Goal: Information Seeking & Learning: Learn about a topic

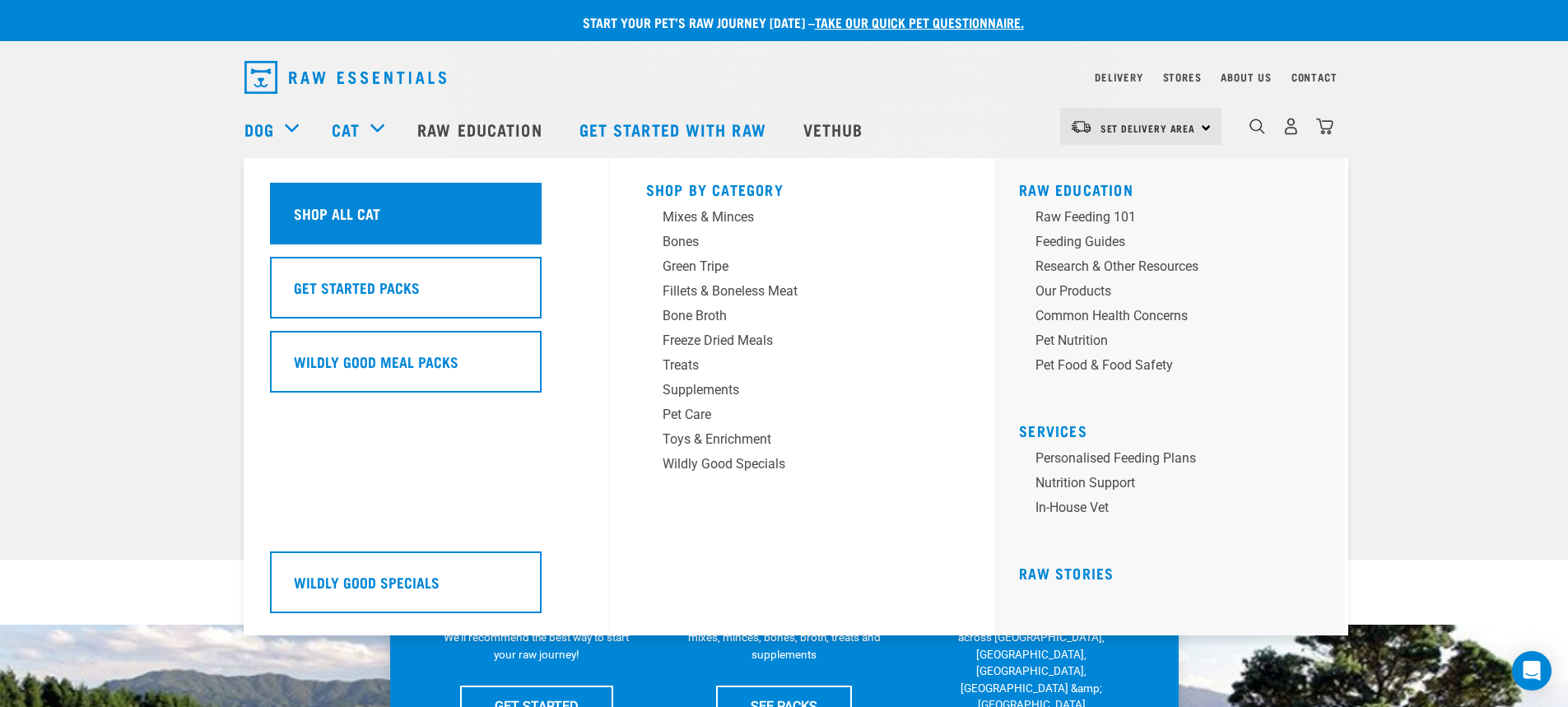
click at [421, 216] on div "Shop All Cat" at bounding box center [405, 213] width 272 height 62
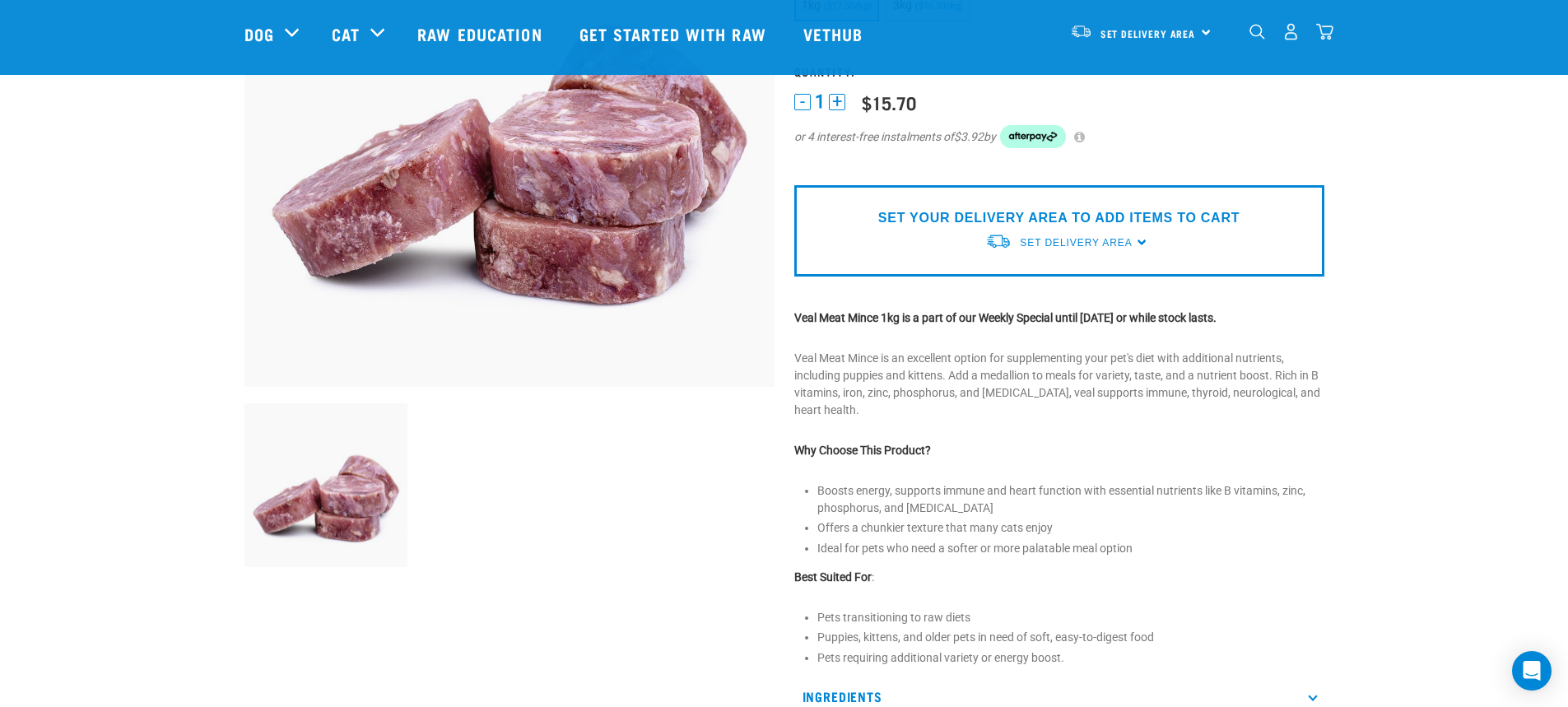
scroll to position [411, 0]
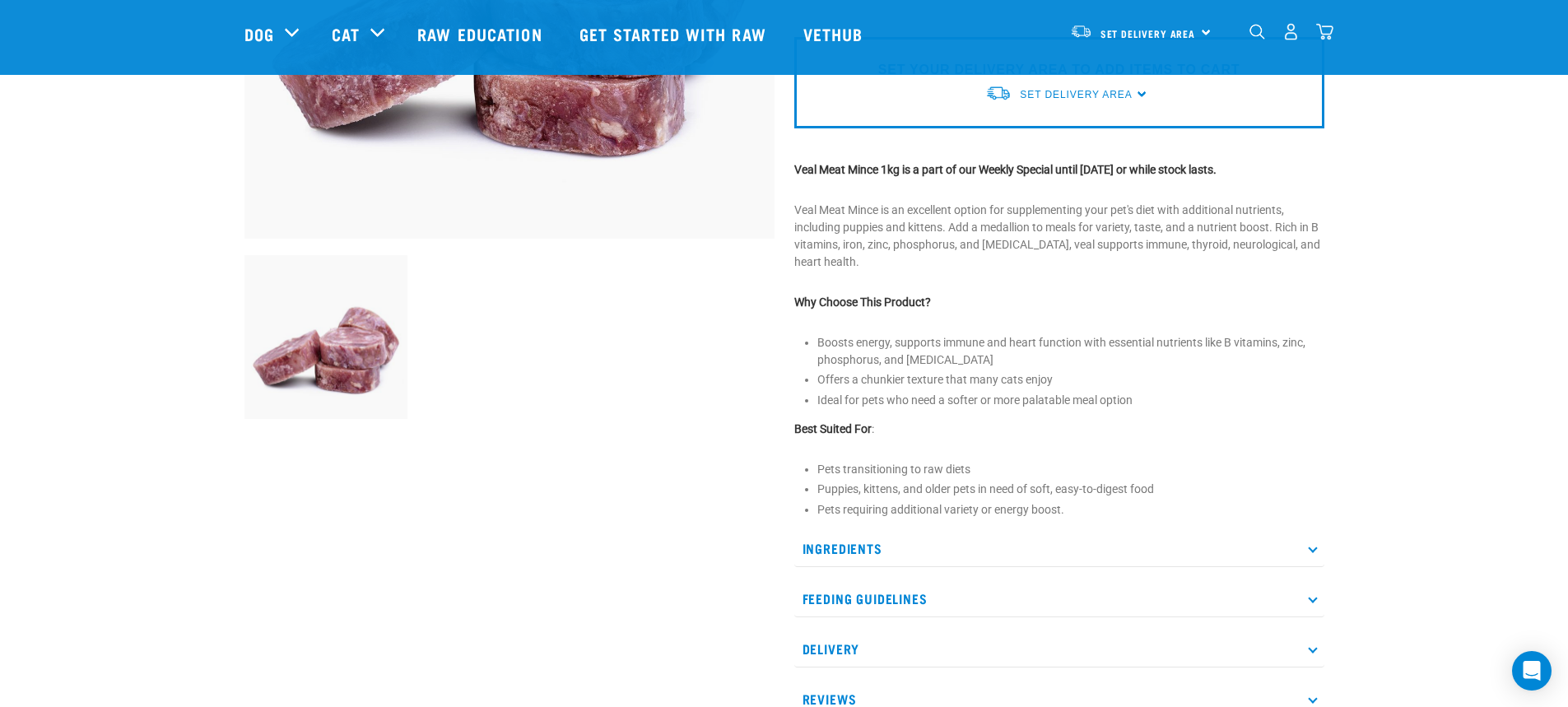
click at [882, 560] on p "Ingredients" at bounding box center [1059, 548] width 530 height 37
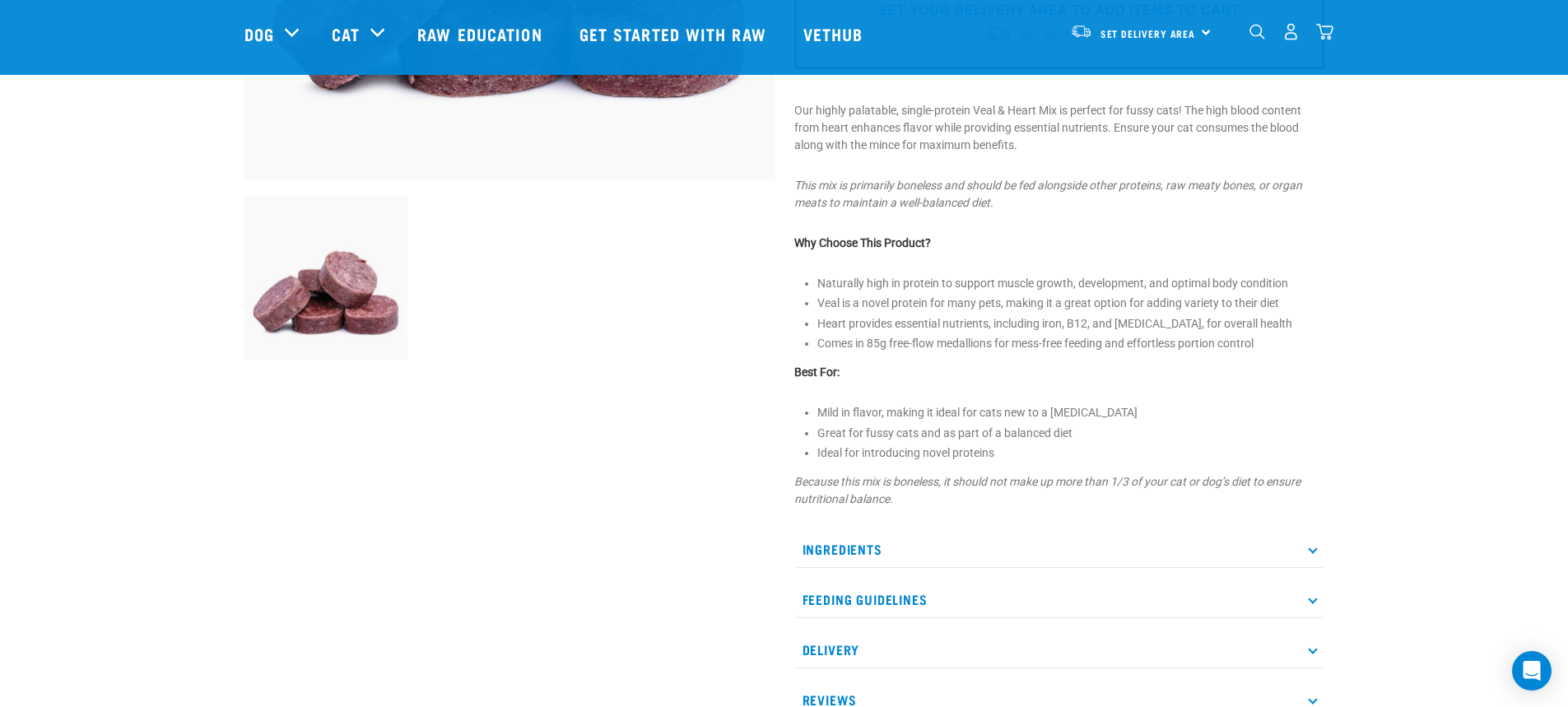
scroll to position [576, 0]
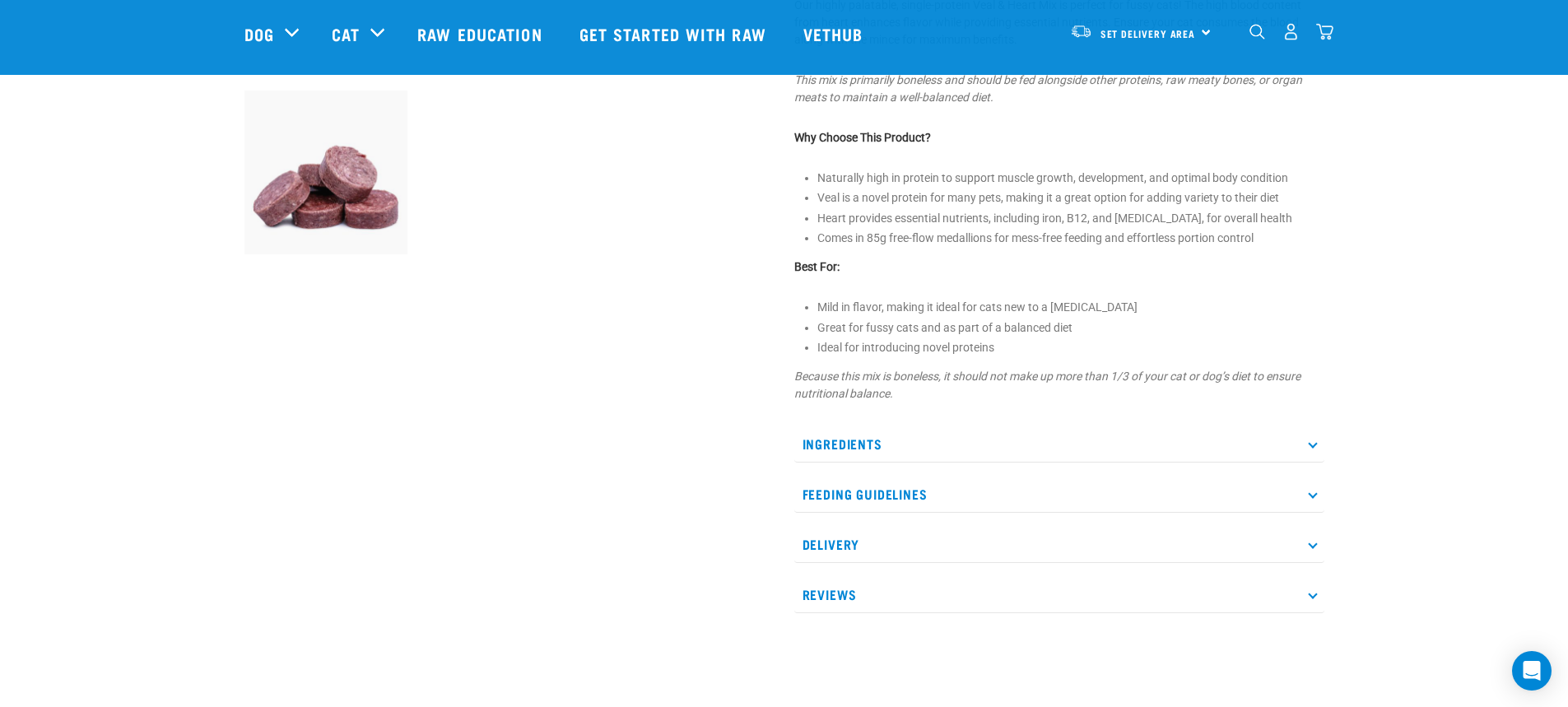
click at [841, 440] on p "Ingredients" at bounding box center [1059, 444] width 530 height 37
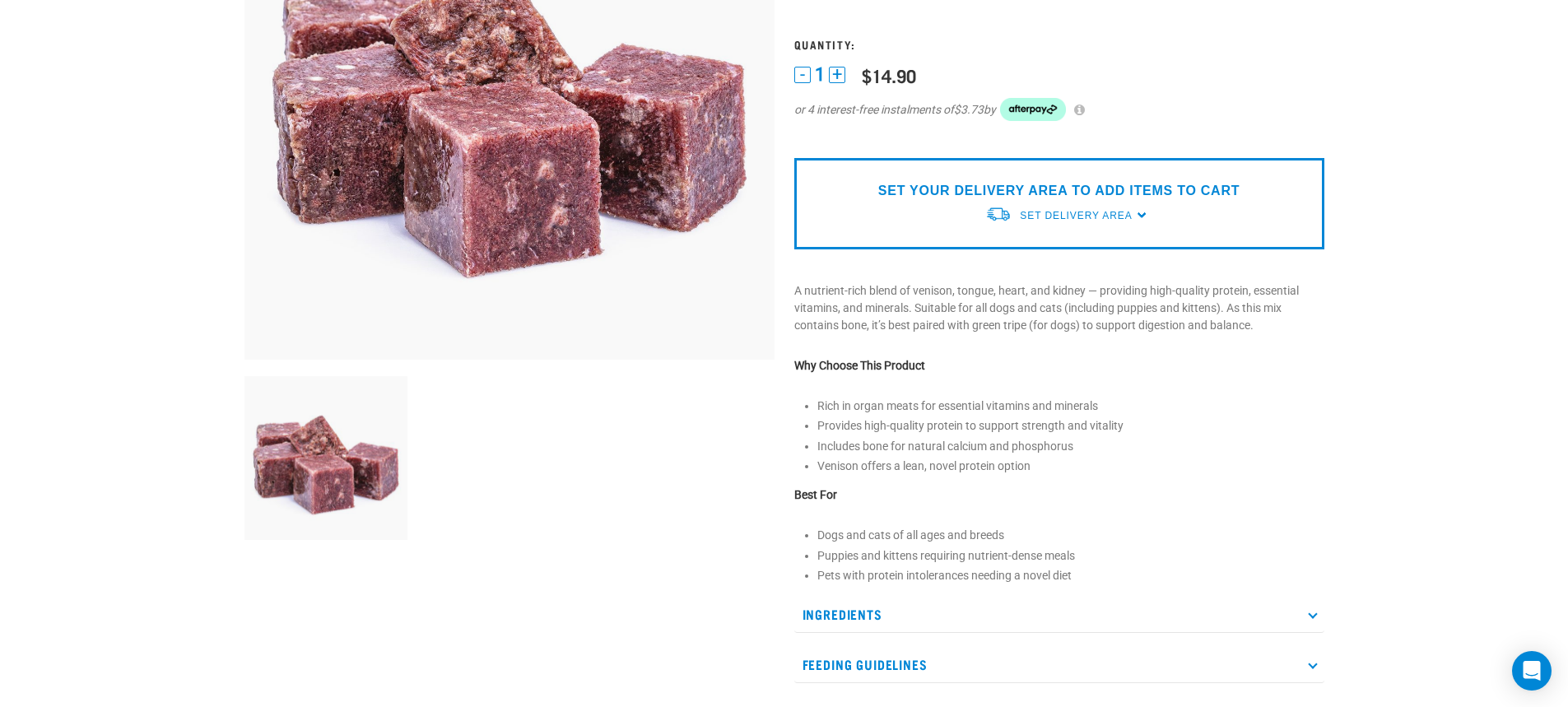
scroll to position [493, 0]
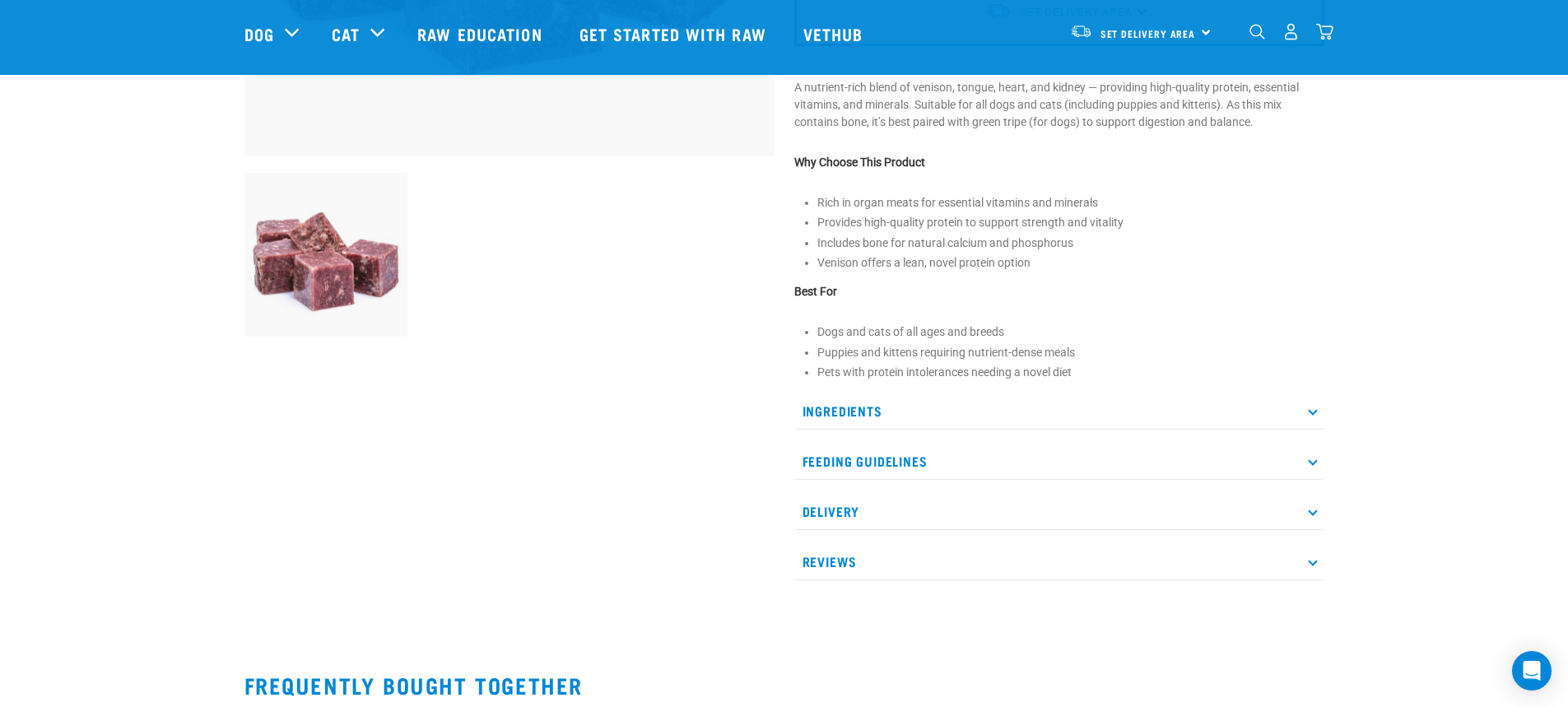
click at [840, 404] on p "Ingredients" at bounding box center [1059, 411] width 530 height 37
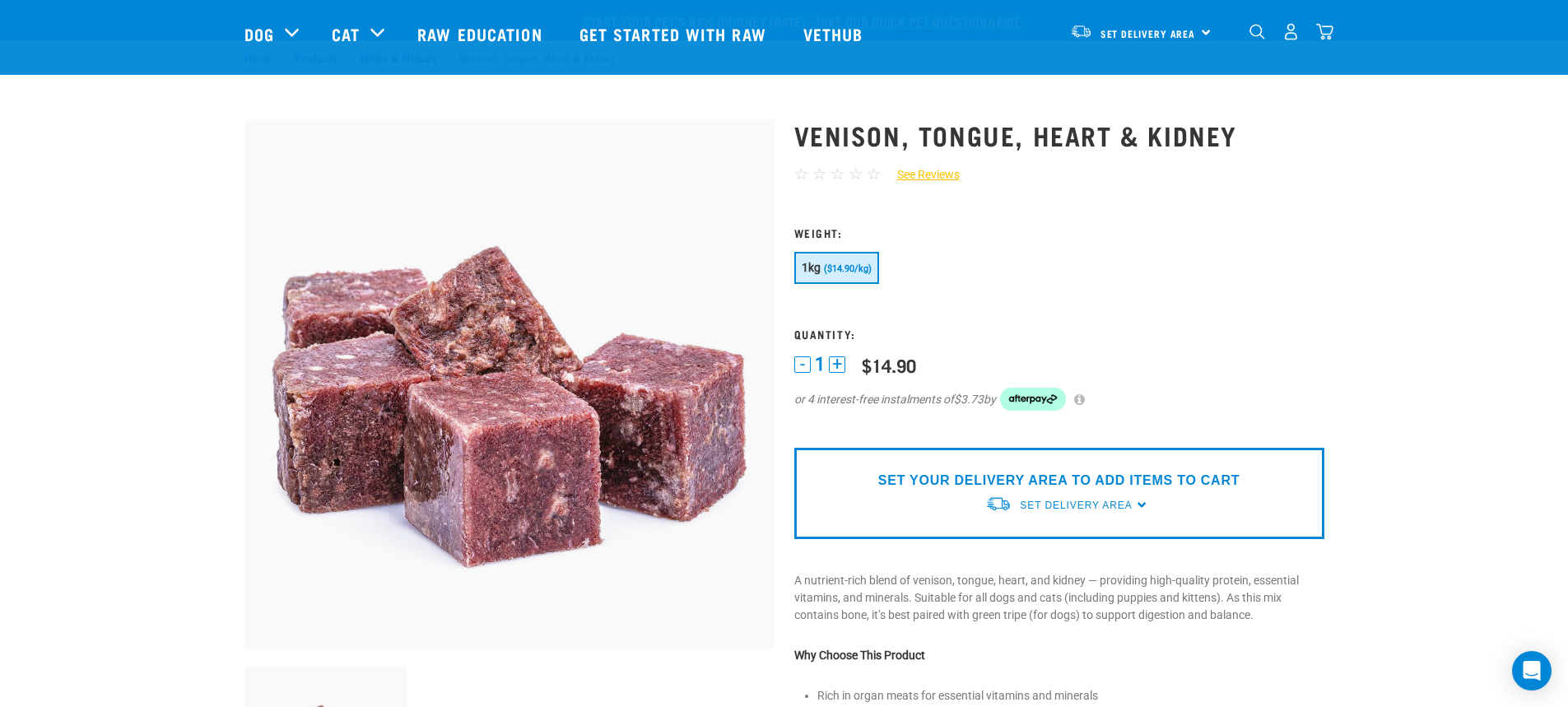
scroll to position [0, 0]
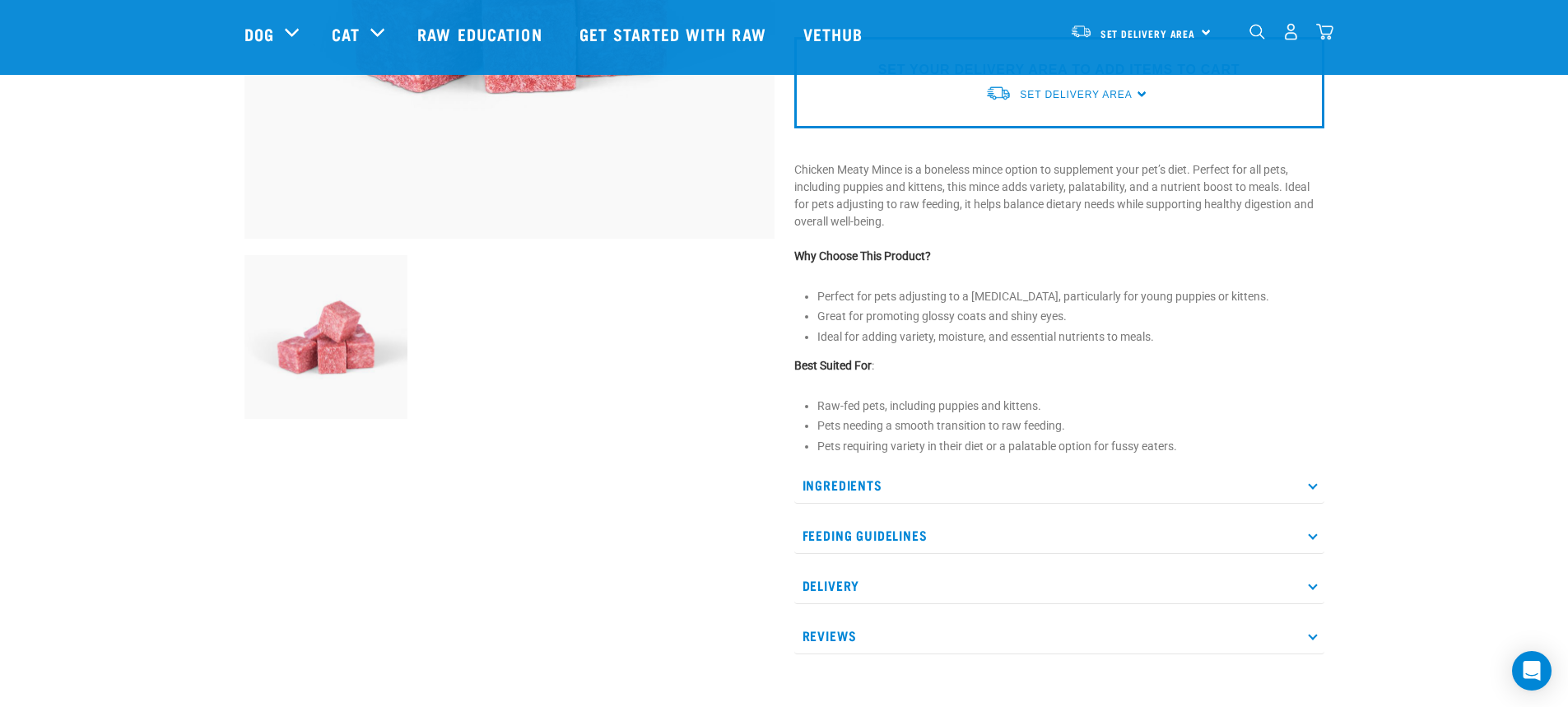
scroll to position [329, 0]
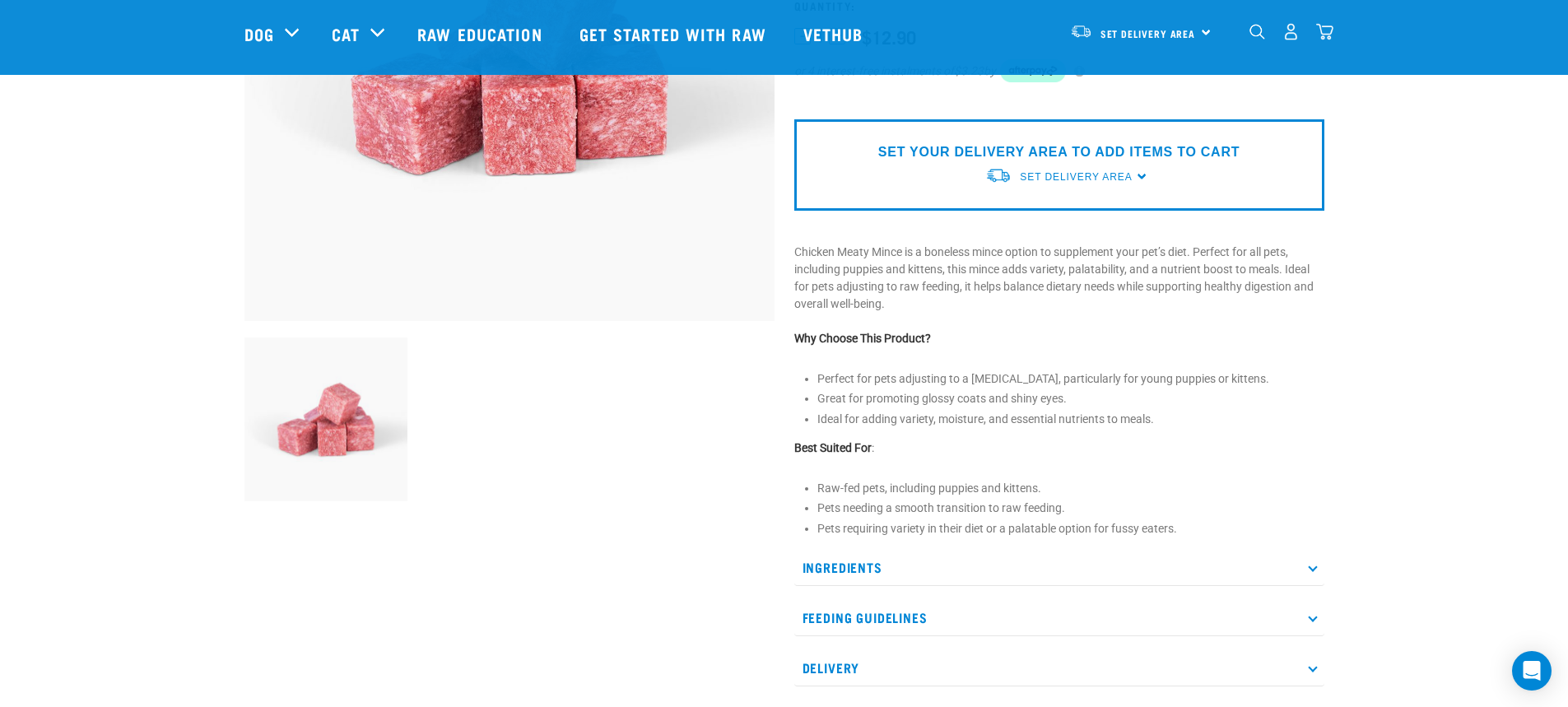
click at [886, 567] on p "Ingredients" at bounding box center [1059, 568] width 530 height 37
